Goal: Check status: Check status

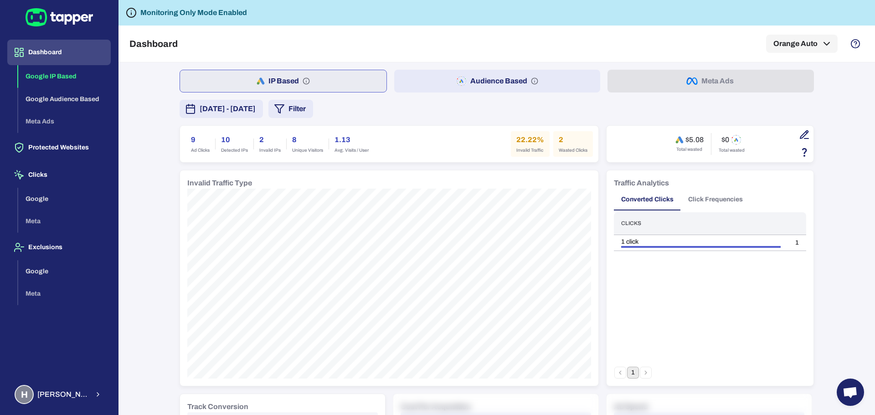
click at [231, 108] on span "[DATE] - [DATE]" at bounding box center [228, 108] width 56 height 11
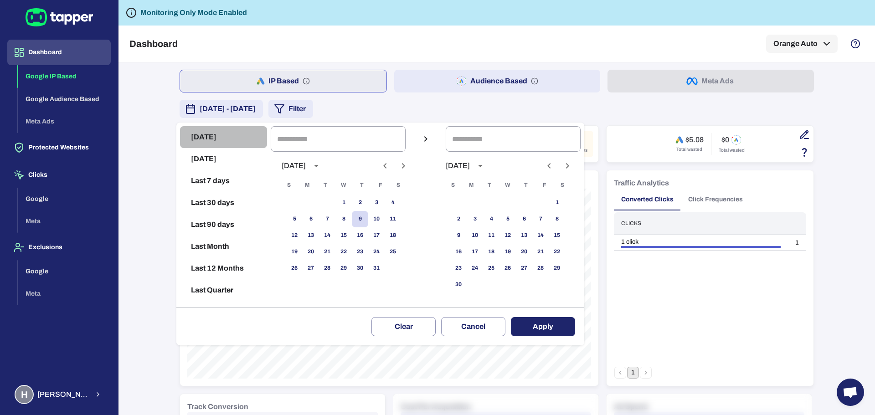
click at [225, 136] on button "Today" at bounding box center [223, 137] width 87 height 22
type input "**********"
click at [537, 322] on button "Apply" at bounding box center [543, 326] width 64 height 19
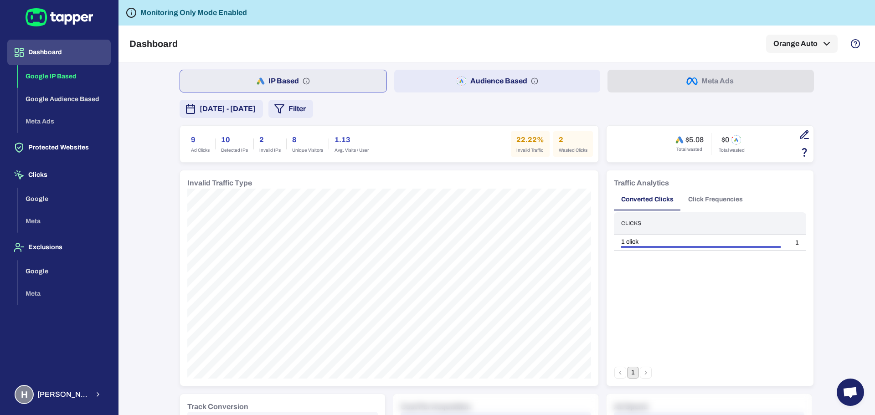
drag, startPoint x: 68, startPoint y: 56, endPoint x: 144, endPoint y: 38, distance: 77.6
click at [68, 56] on button "Dashboard" at bounding box center [58, 53] width 103 height 26
click at [64, 49] on button "Dashboard" at bounding box center [58, 53] width 103 height 26
